Goal: Task Accomplishment & Management: Use online tool/utility

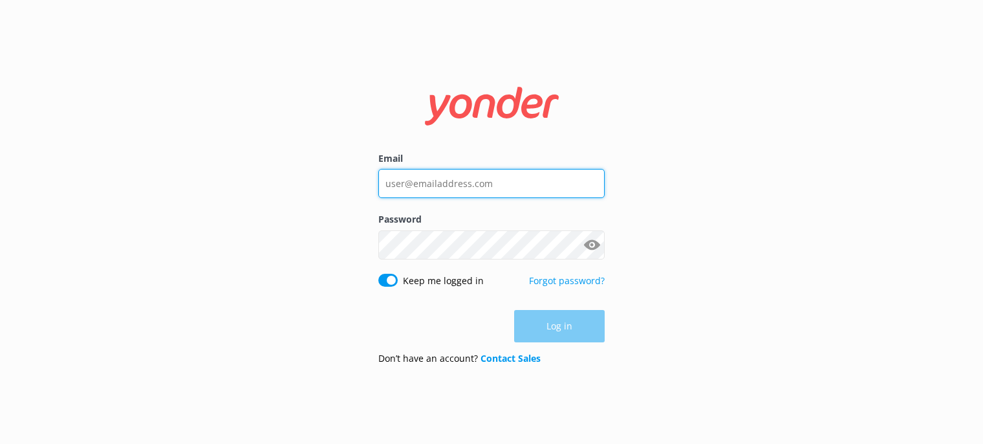
type input "[EMAIL_ADDRESS][DOMAIN_NAME]"
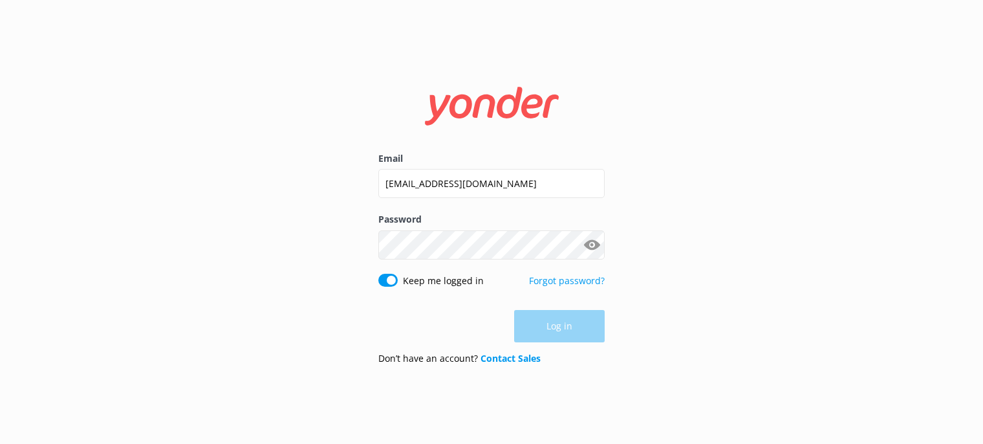
click at [546, 335] on div "Log in" at bounding box center [491, 326] width 226 height 32
click at [545, 335] on button "Log in" at bounding box center [559, 326] width 91 height 32
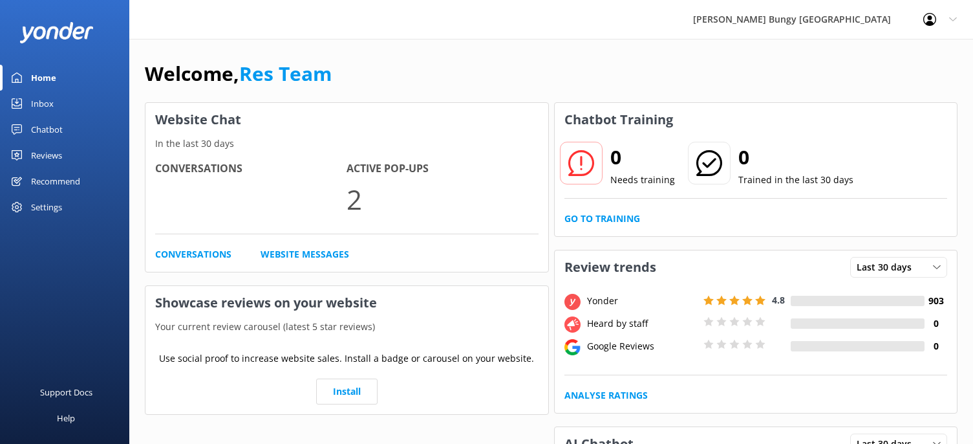
click at [57, 107] on link "Inbox" at bounding box center [64, 104] width 129 height 26
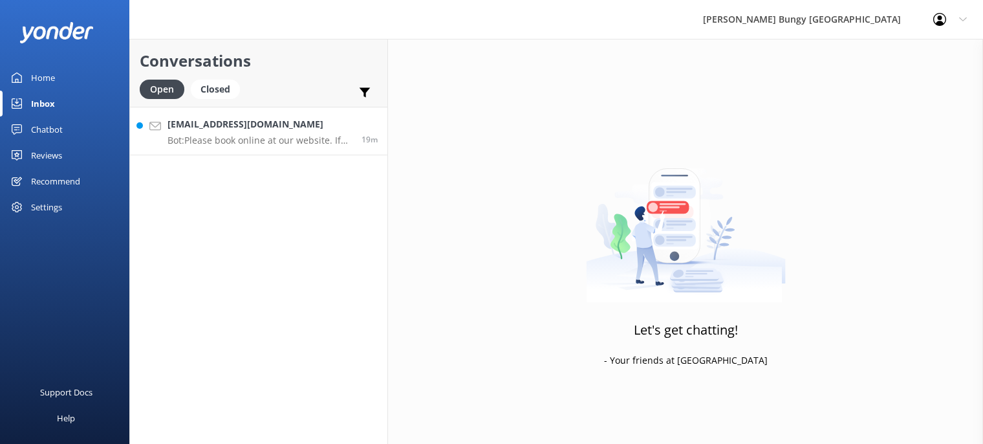
click at [208, 140] on p "Bot: Please book online at our website. If you need further assistance, feel fr…" at bounding box center [259, 140] width 184 height 12
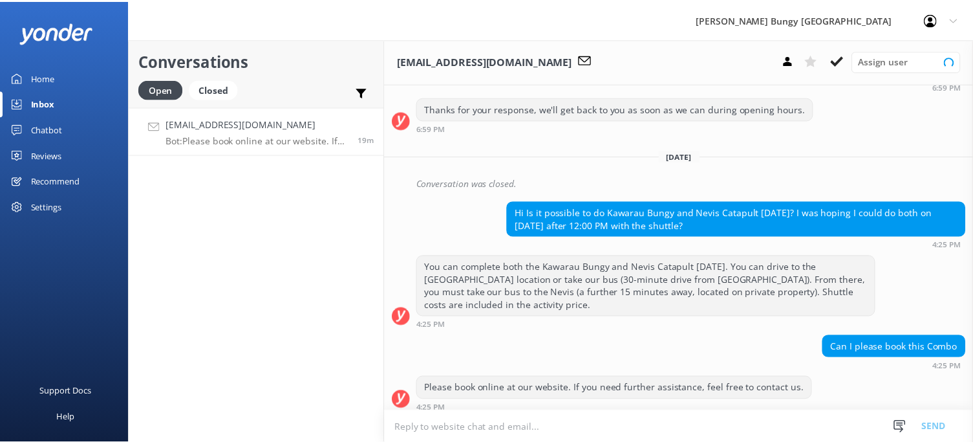
scroll to position [731, 0]
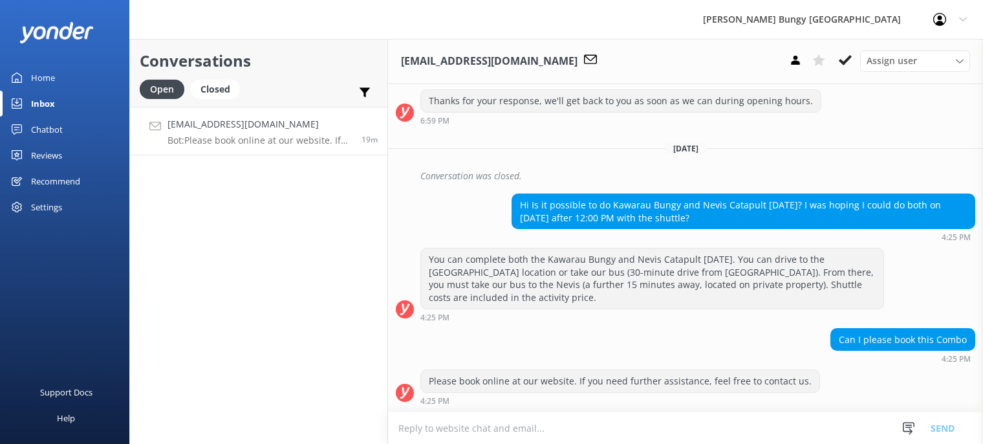
click at [44, 117] on div "Chatbot" at bounding box center [47, 129] width 32 height 26
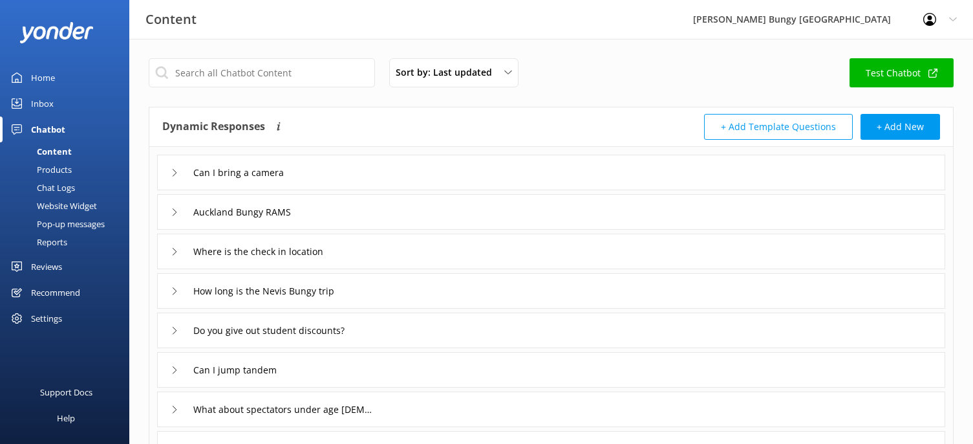
click at [59, 244] on div "Reports" at bounding box center [37, 242] width 59 height 18
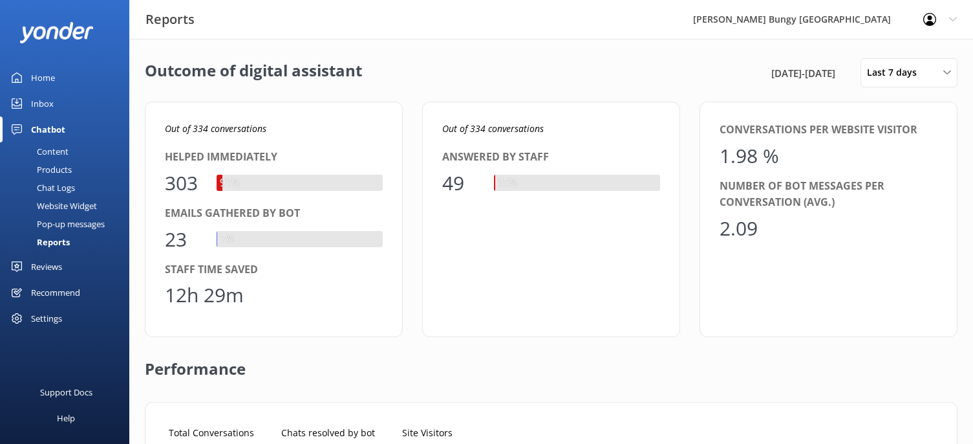
scroll to position [120, 763]
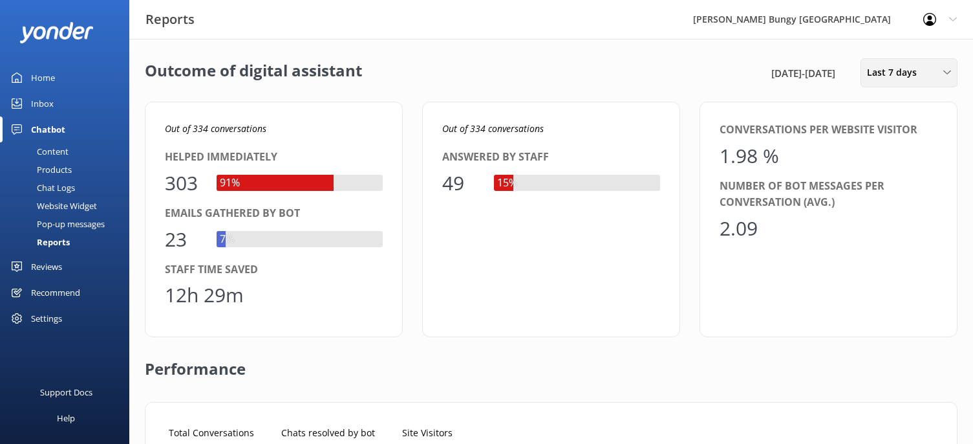
click at [910, 80] on span "Last 7 days" at bounding box center [896, 72] width 58 height 14
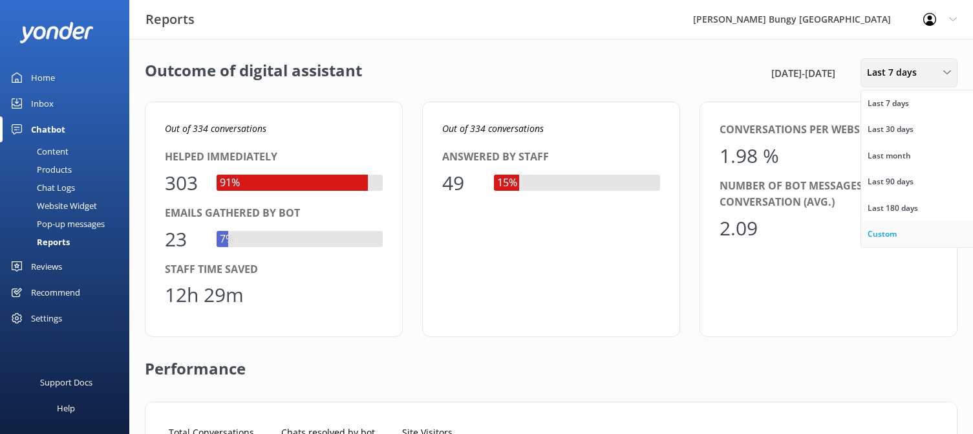
click at [891, 224] on link "Custom" at bounding box center [918, 234] width 115 height 26
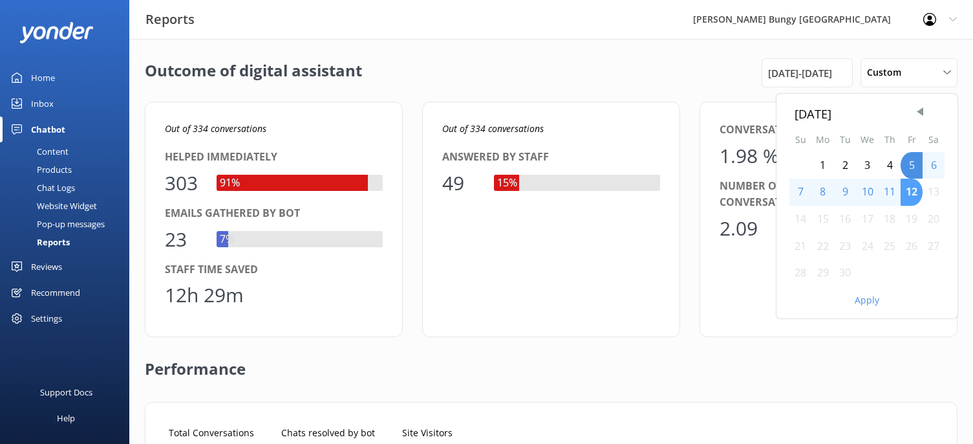
click at [916, 196] on div "12" at bounding box center [912, 191] width 22 height 27
click at [875, 304] on button "Apply" at bounding box center [867, 299] width 25 height 9
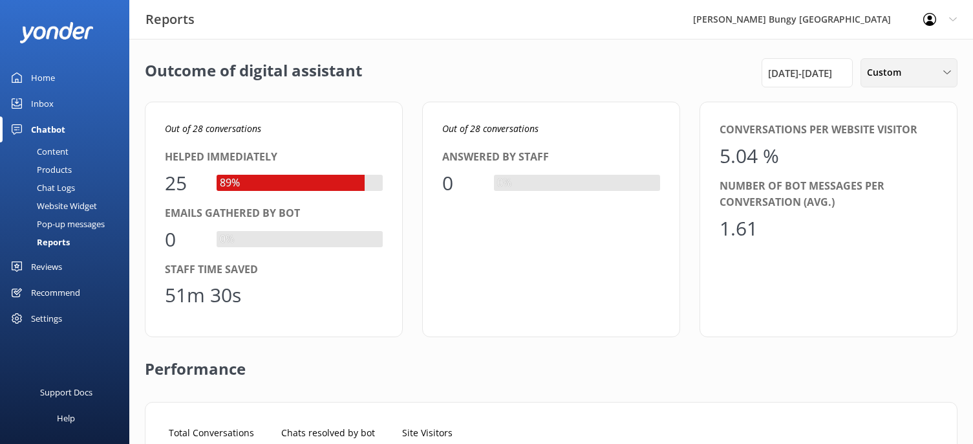
click at [877, 75] on span "Custom" at bounding box center [888, 72] width 42 height 14
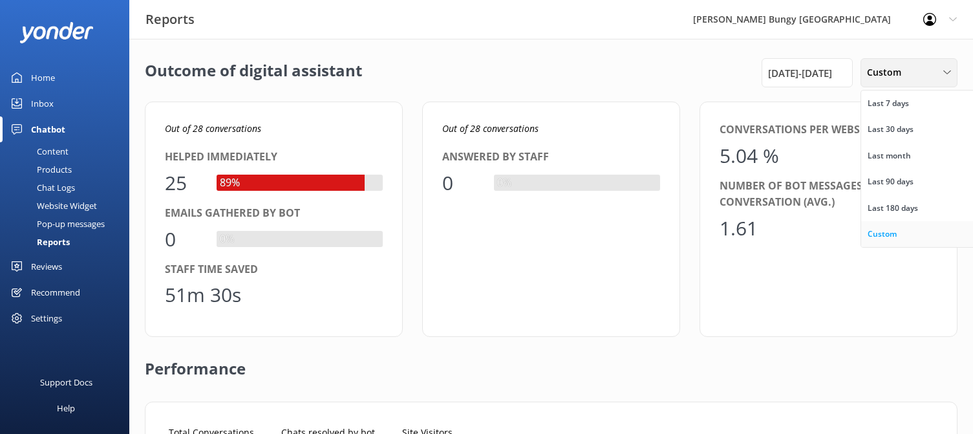
click at [921, 238] on link "Custom" at bounding box center [918, 234] width 115 height 26
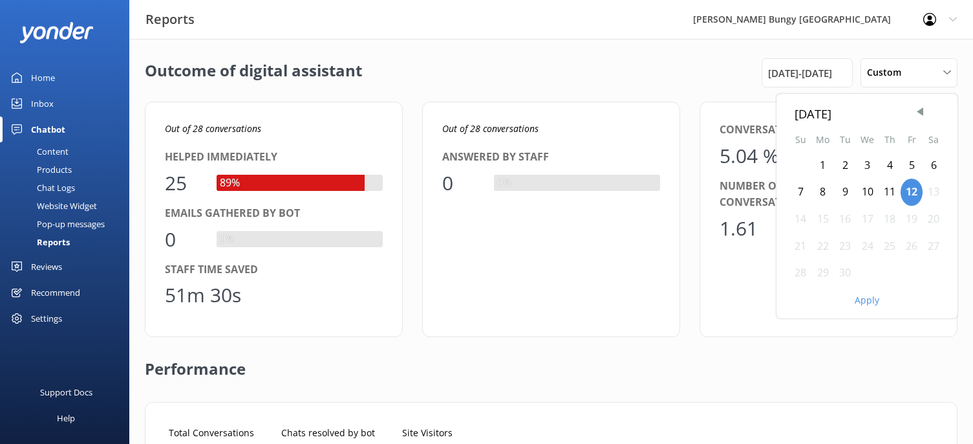
click at [889, 189] on div "11" at bounding box center [890, 191] width 22 height 27
click at [872, 299] on button "Apply" at bounding box center [867, 299] width 25 height 9
